Goal: Find specific fact: Find contact information

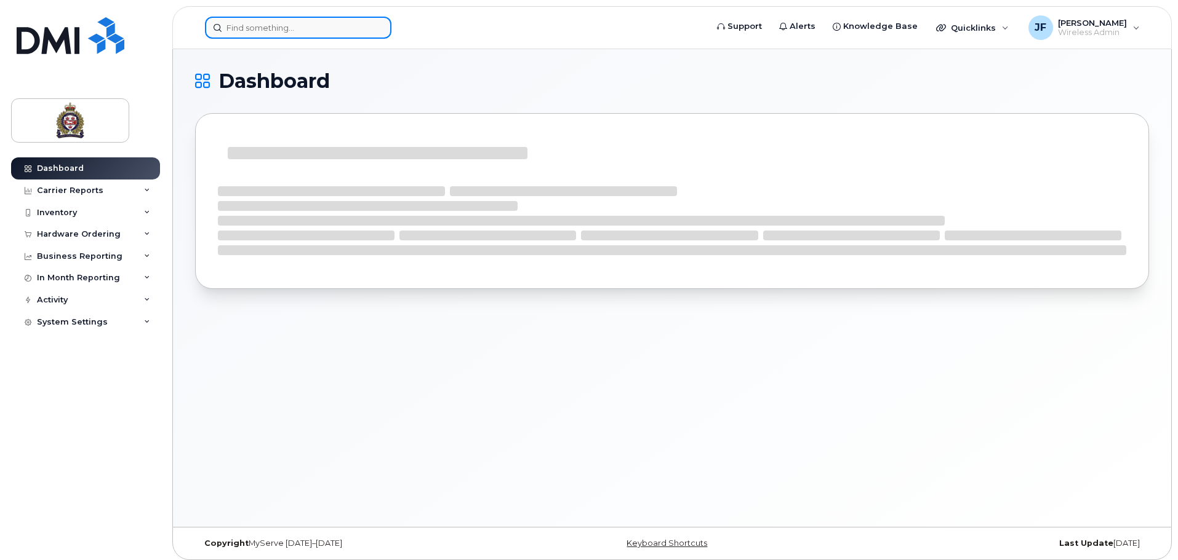
click at [279, 28] on input at bounding box center [298, 28] width 186 height 22
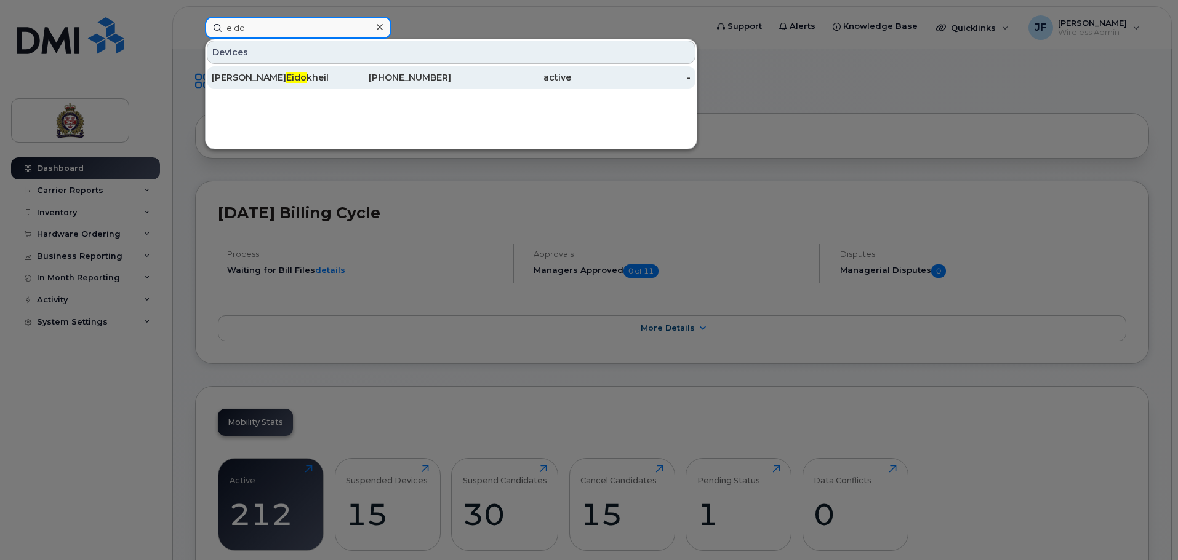
type input "eido"
click at [283, 74] on div "Abdullah Eido kheil" at bounding box center [272, 77] width 120 height 12
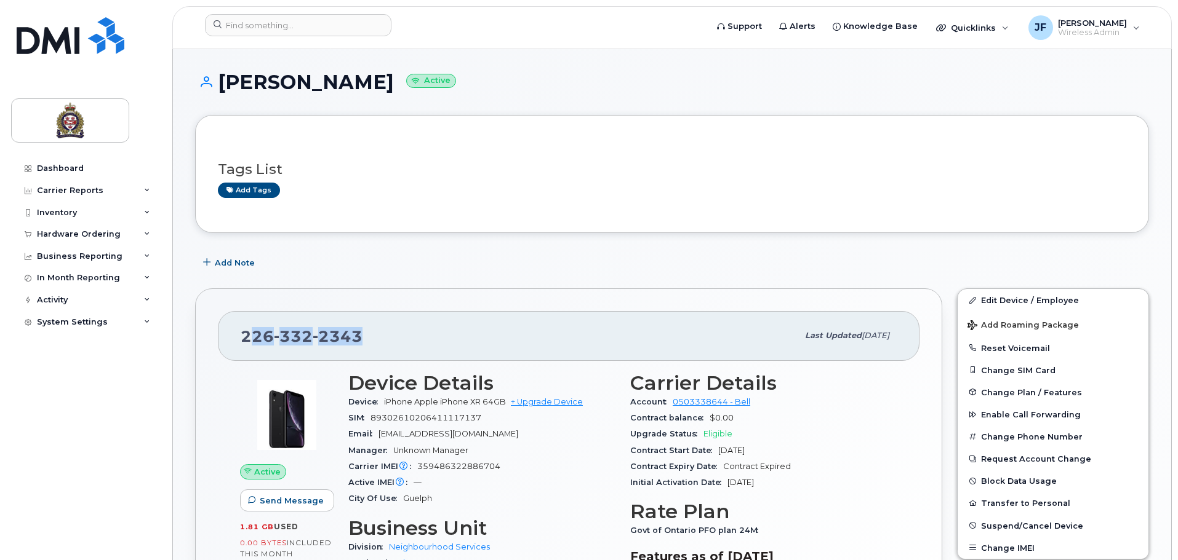
drag, startPoint x: 373, startPoint y: 335, endPoint x: 236, endPoint y: 341, distance: 136.7
click at [237, 341] on div "[PHONE_NUMBER] Last updated [DATE]" at bounding box center [568, 335] width 701 height 49
copy span "[PHONE_NUMBER]"
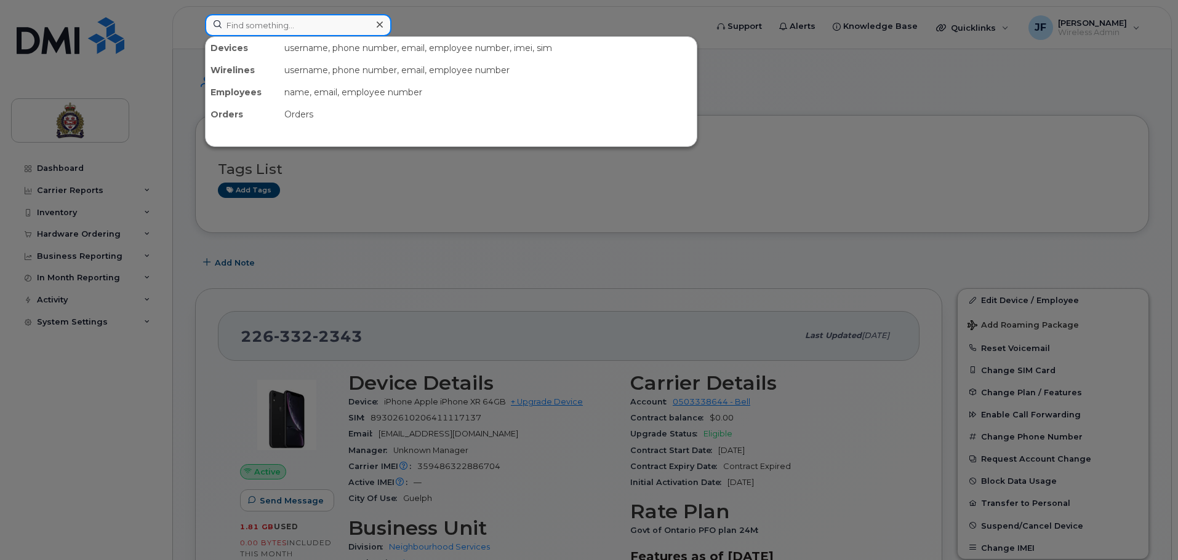
click at [260, 23] on input at bounding box center [298, 25] width 186 height 22
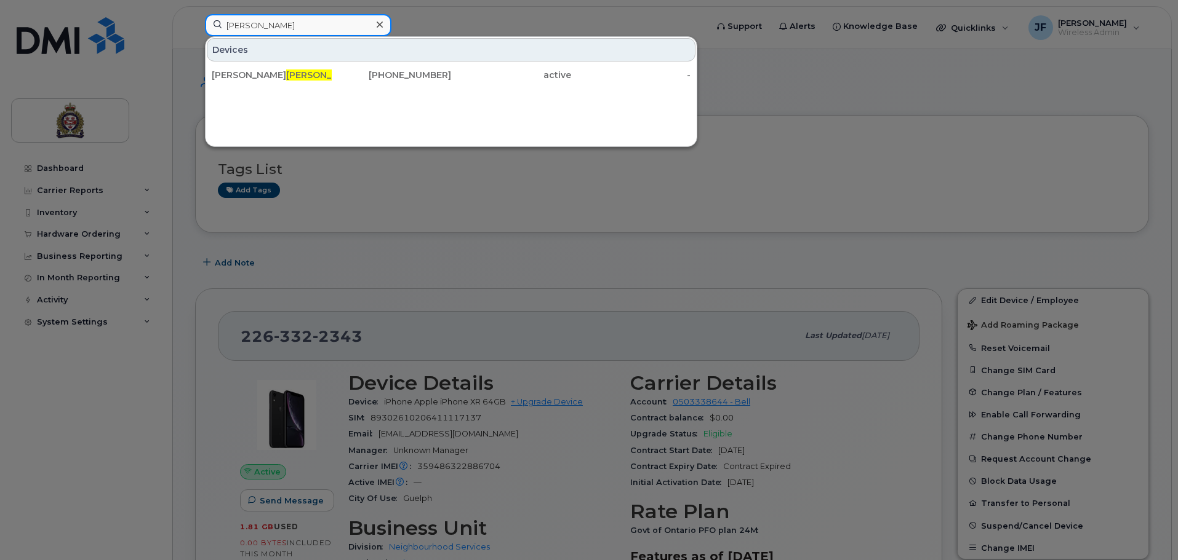
click at [247, 30] on input "[PERSON_NAME]" at bounding box center [298, 25] width 186 height 22
drag, startPoint x: 247, startPoint y: 30, endPoint x: -23, endPoint y: -14, distance: 274.3
click at [229, 24] on input "breanne" at bounding box center [298, 25] width 186 height 22
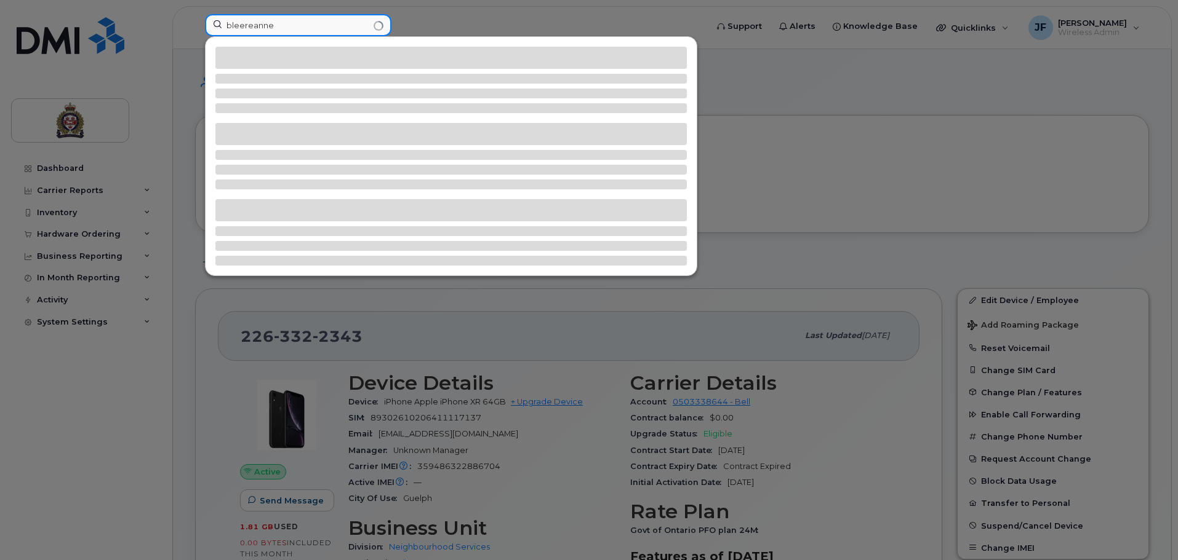
type input "blereanne"
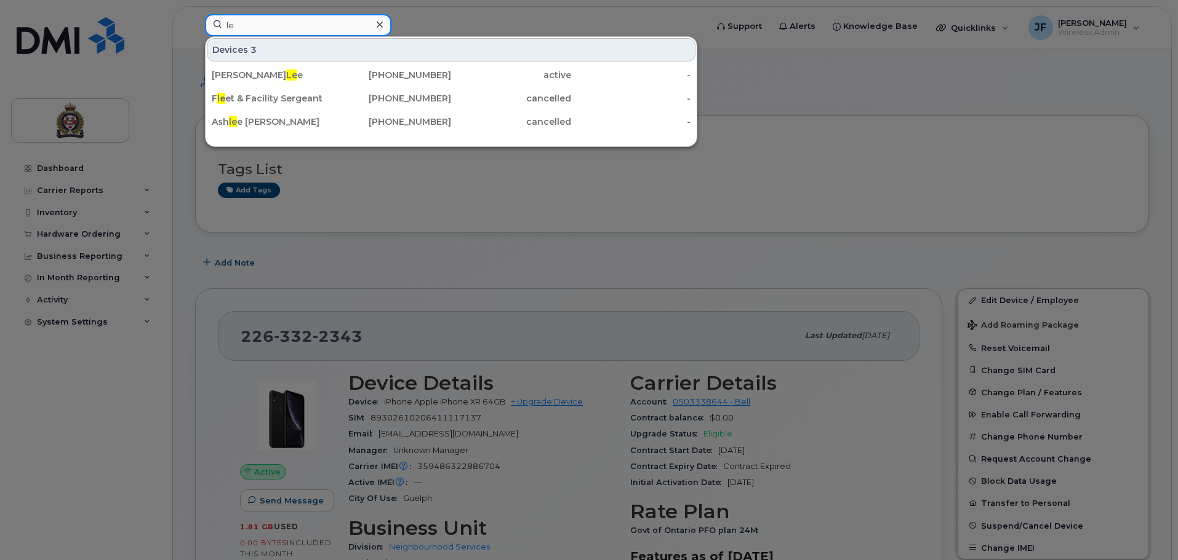
type input "l"
type input "n"
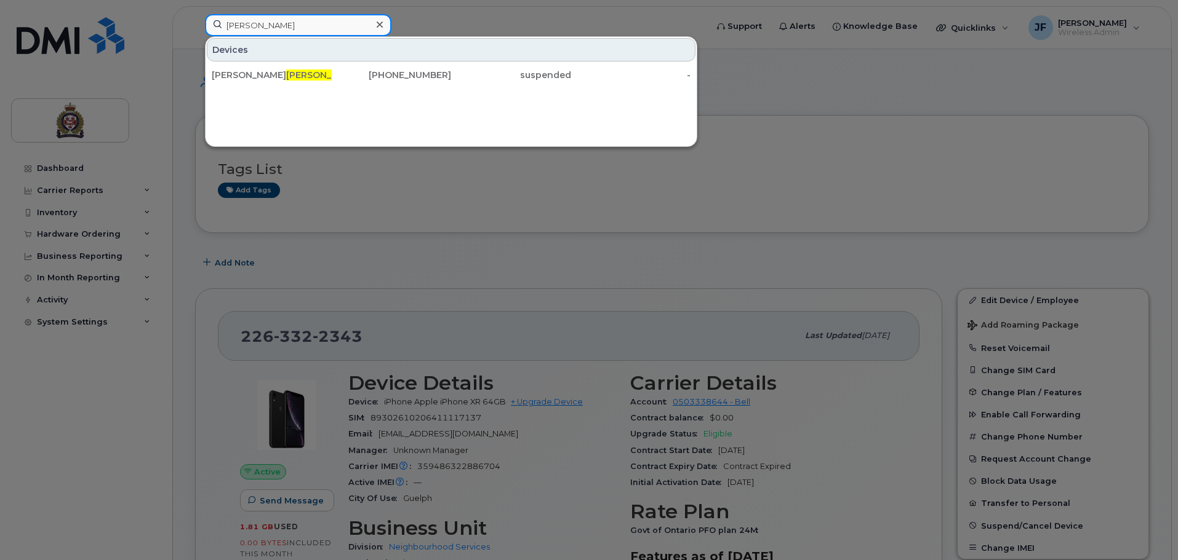
drag, startPoint x: 252, startPoint y: 25, endPoint x: 130, endPoint y: 37, distance: 122.4
click at [195, 36] on div "[PERSON_NAME] Devices [PERSON_NAME] t [PHONE_NUMBER] suspended -" at bounding box center [451, 27] width 513 height 27
type input "n"
